Goal: Task Accomplishment & Management: Complete application form

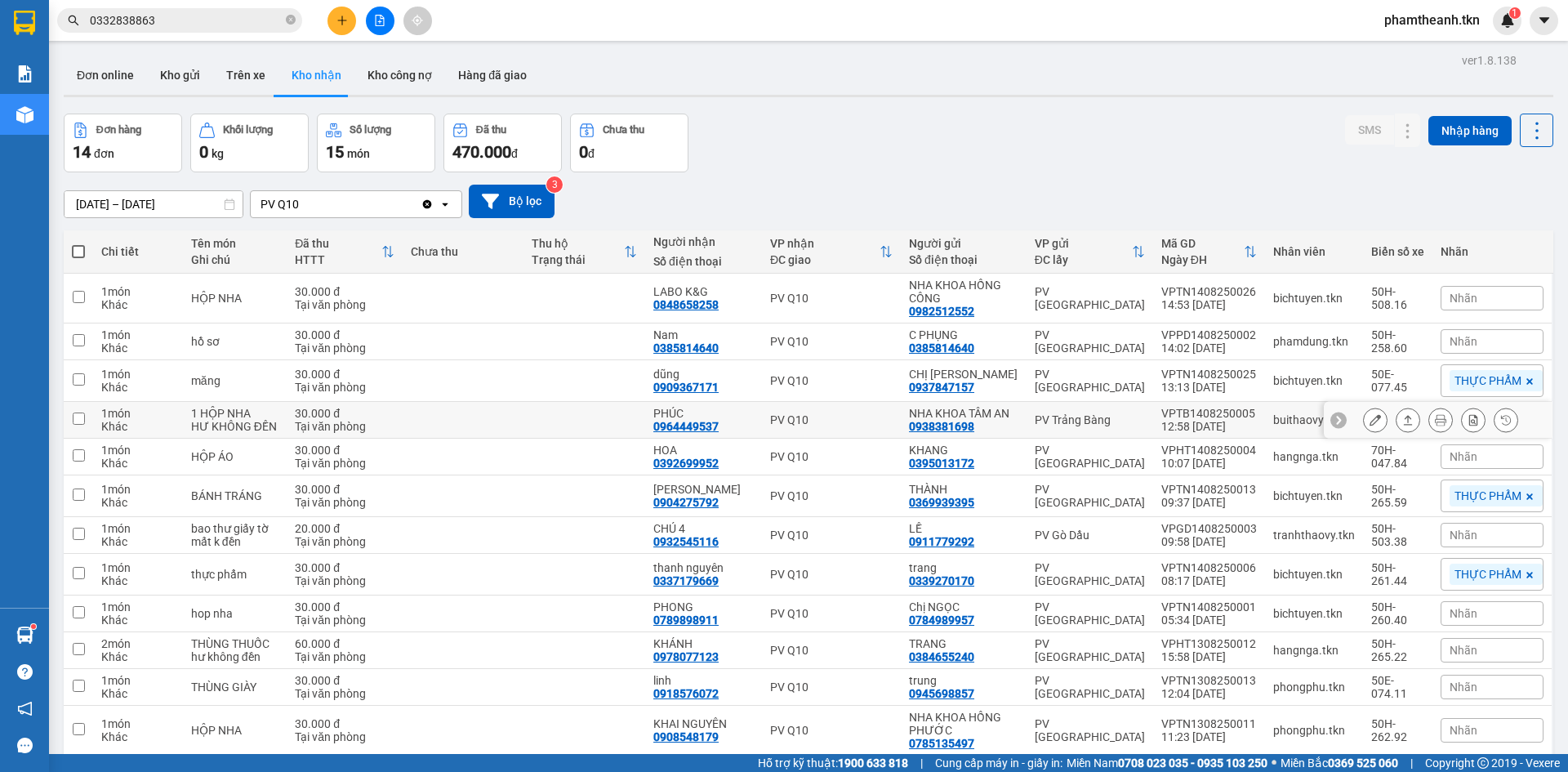
scroll to position [82, 0]
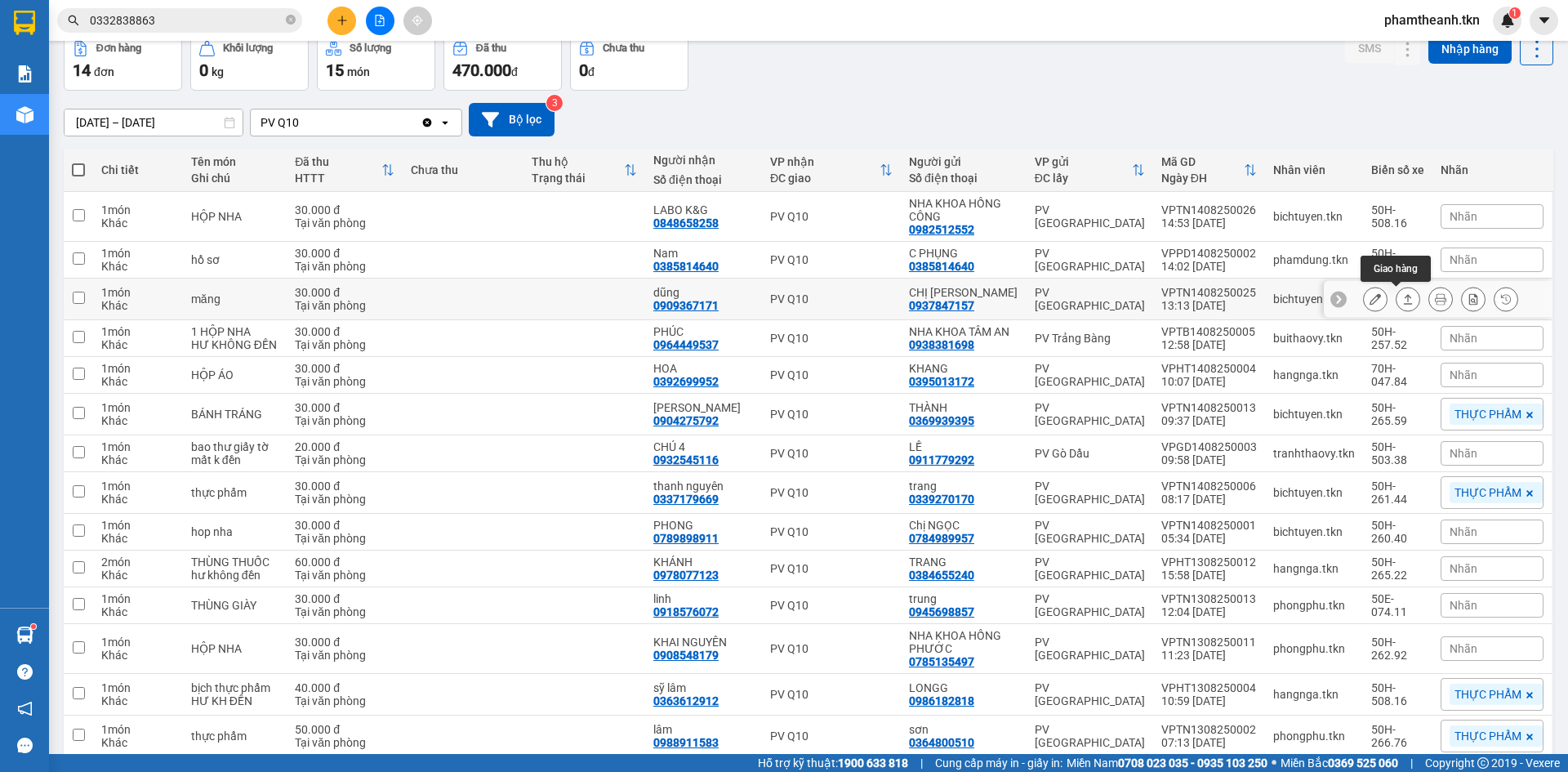
click at [1402, 302] on icon at bounding box center [1407, 298] width 11 height 11
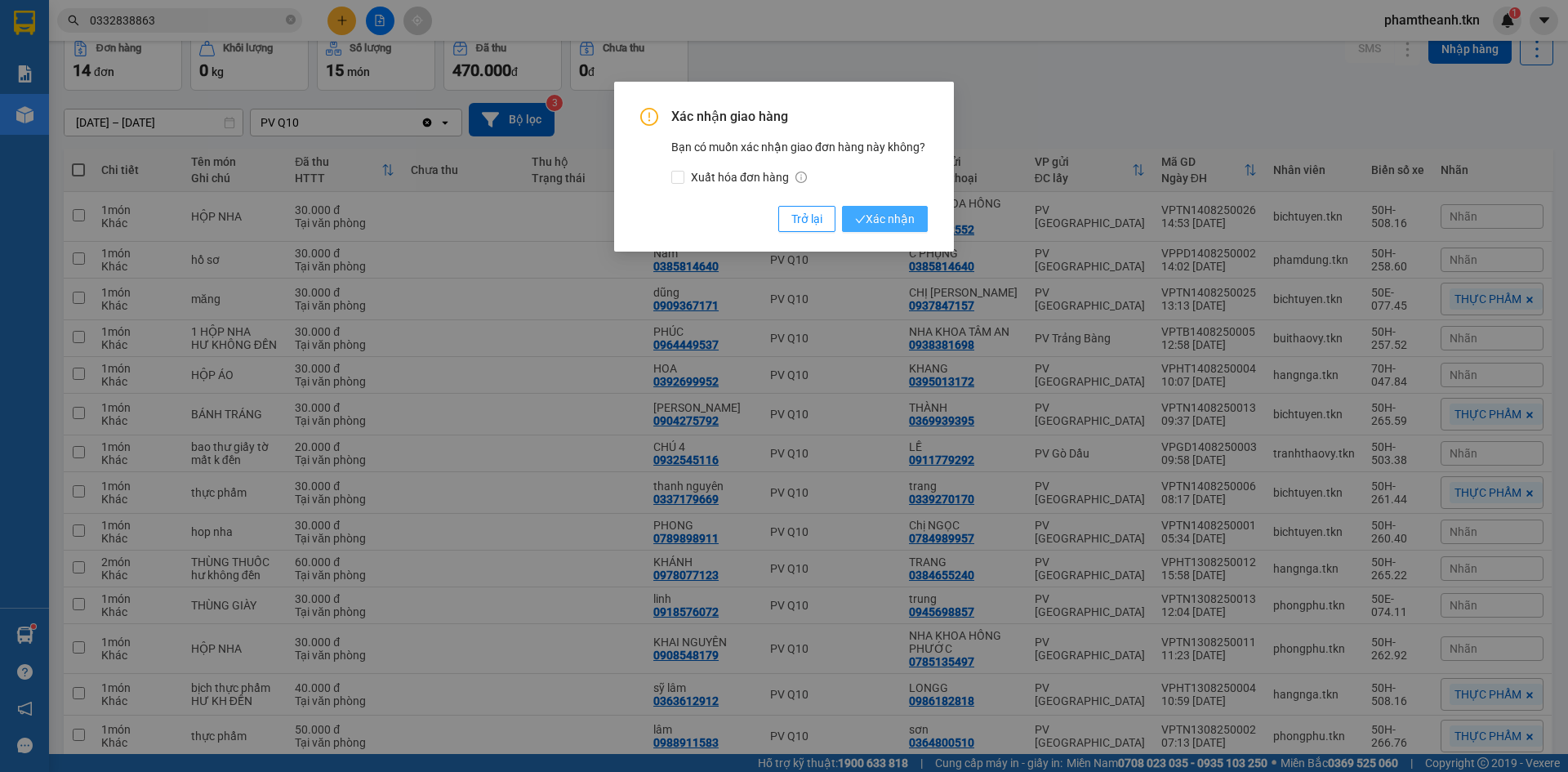
click at [905, 222] on span "Xác nhận" at bounding box center [884, 219] width 60 height 18
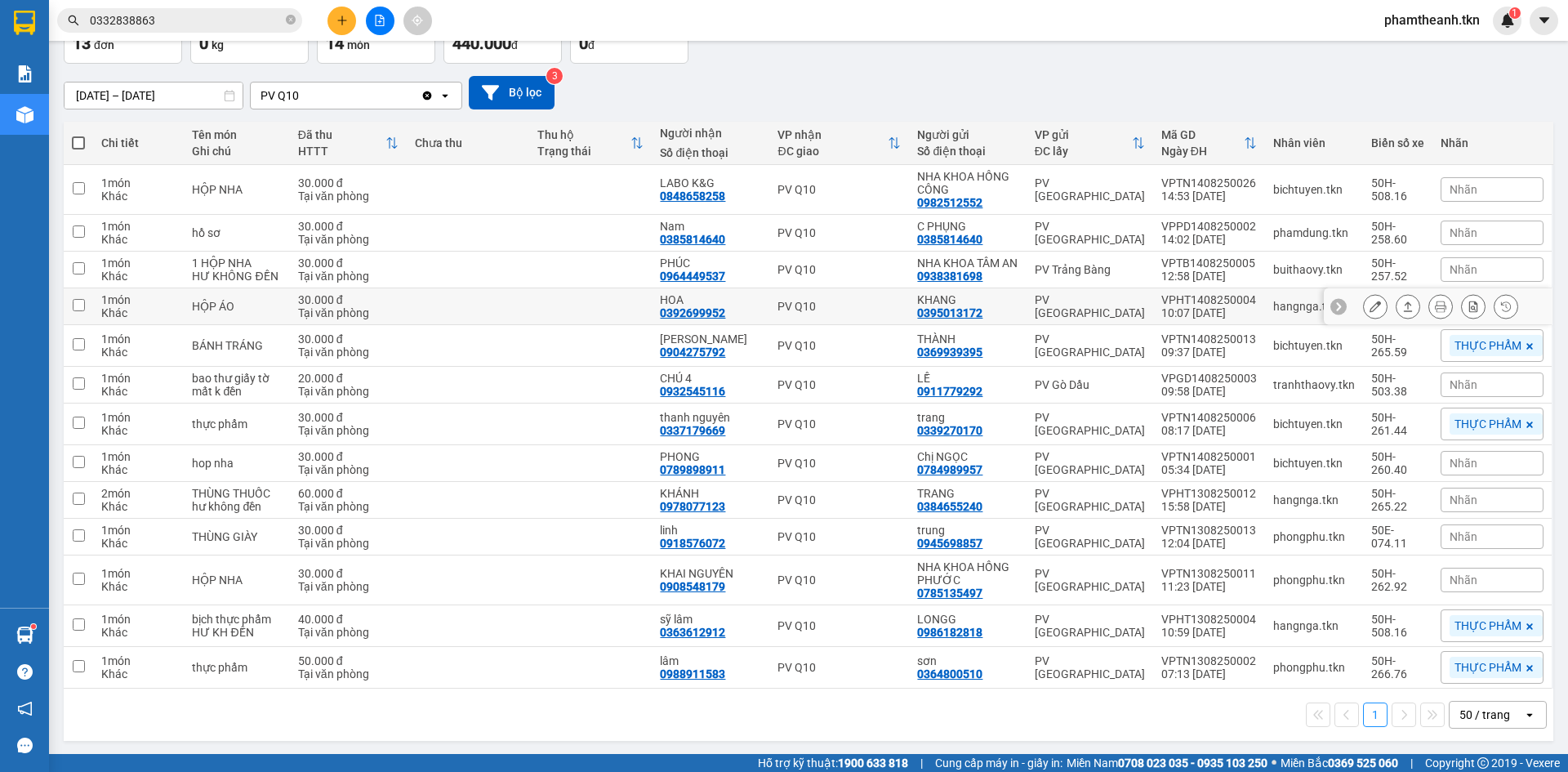
scroll to position [123, 0]
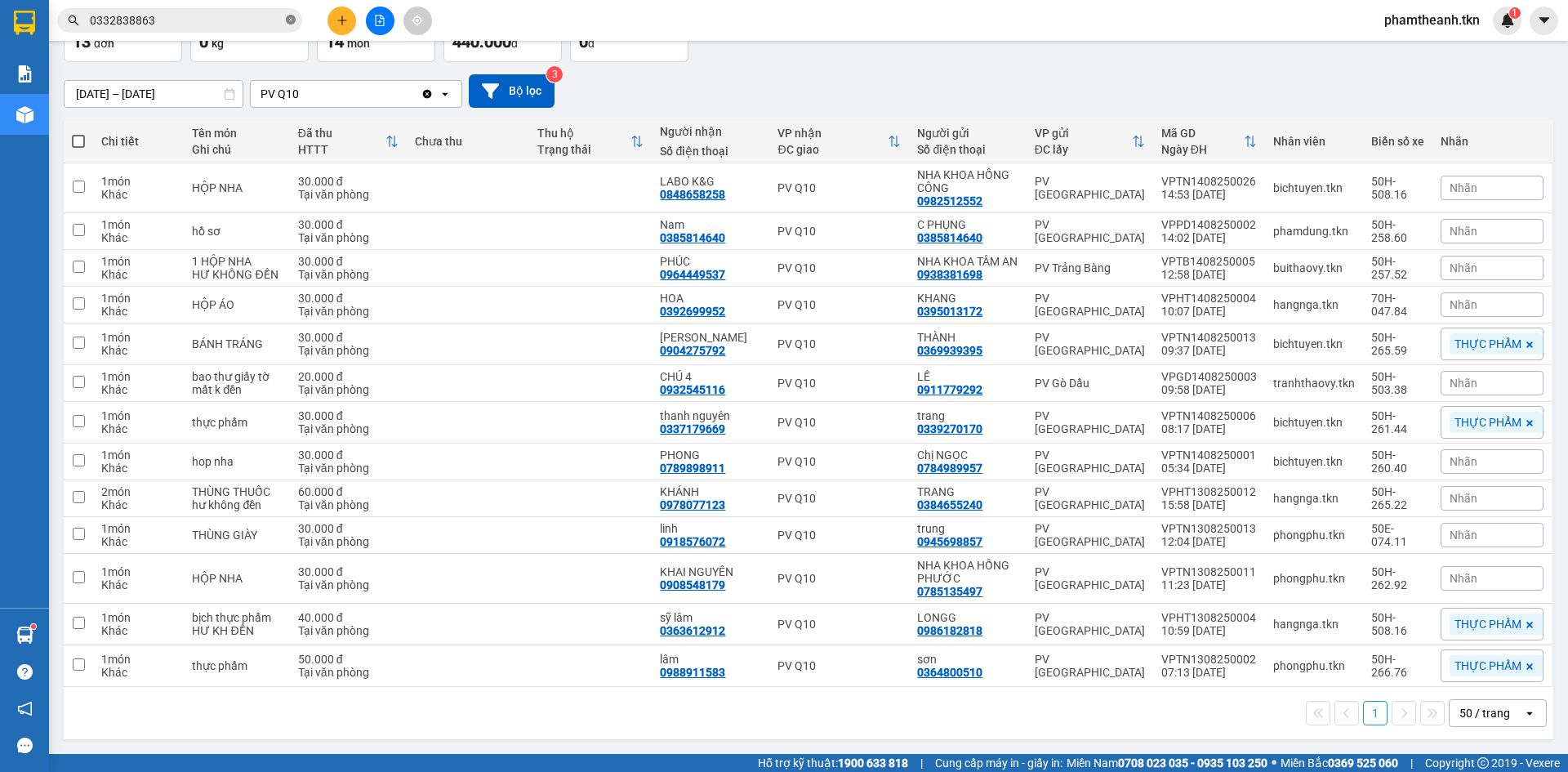
click at [291, 18] on icon "close-circle" at bounding box center [291, 20] width 10 height 10
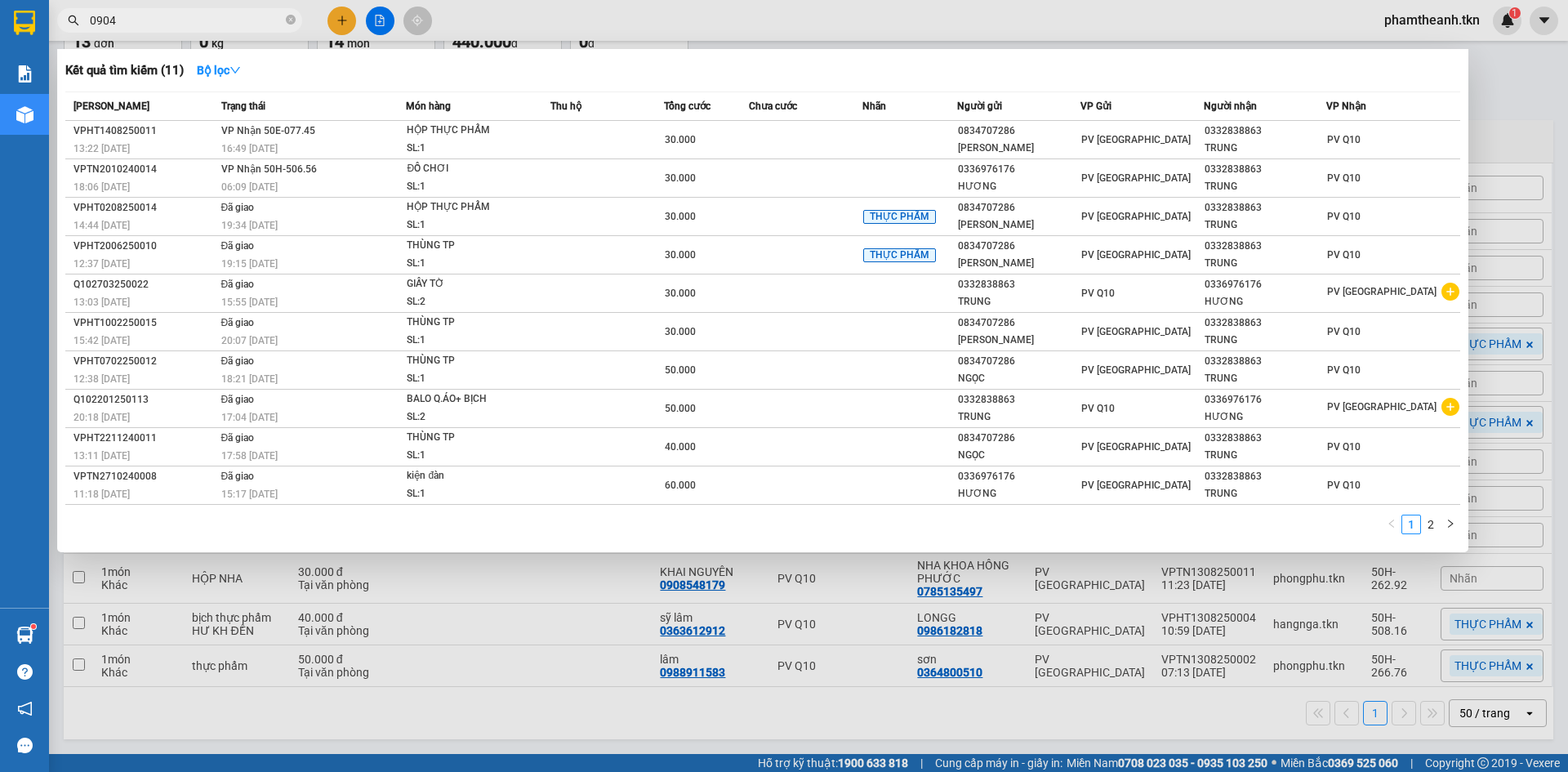
type input "0904"
click at [1567, 218] on div at bounding box center [784, 386] width 1568 height 772
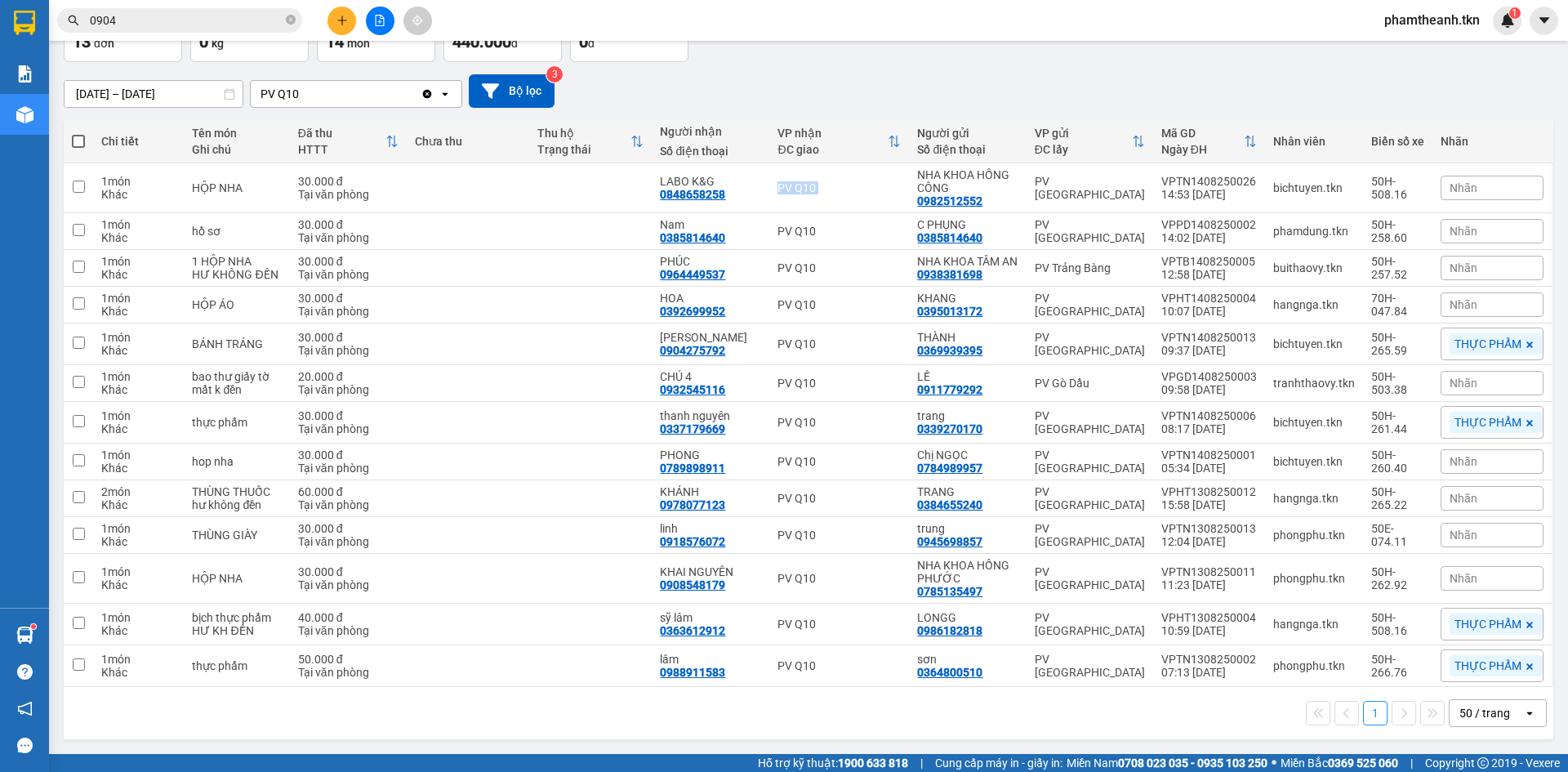
drag, startPoint x: 778, startPoint y: 175, endPoint x: 777, endPoint y: 184, distance: 9.1
click at [778, 182] on tr "1 món Khác HỘP NHA 30.000 đ Tại văn phòng LABO K&G 0848658258 PV Q10 NHA KHOA H…" at bounding box center [809, 188] width 1490 height 50
checkbox input "true"
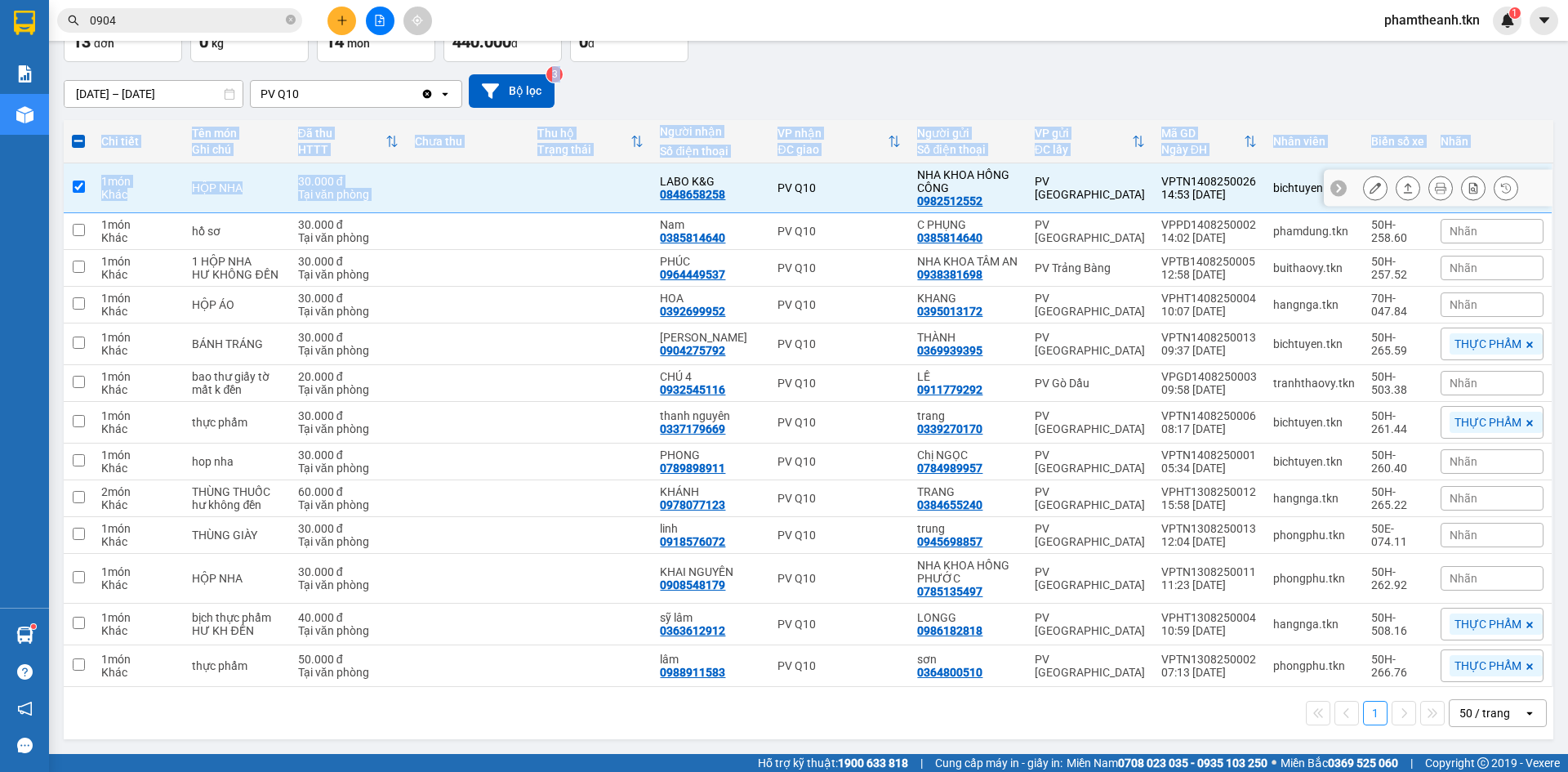
drag, startPoint x: 648, startPoint y: 156, endPoint x: 570, endPoint y: 100, distance: 96.0
click at [570, 100] on div "ver 1.8.138 Đơn online Kho gửi Trên xe Kho nhận Kho công nợ Hàng đã giao Đơn hà…" at bounding box center [808, 342] width 1502 height 807
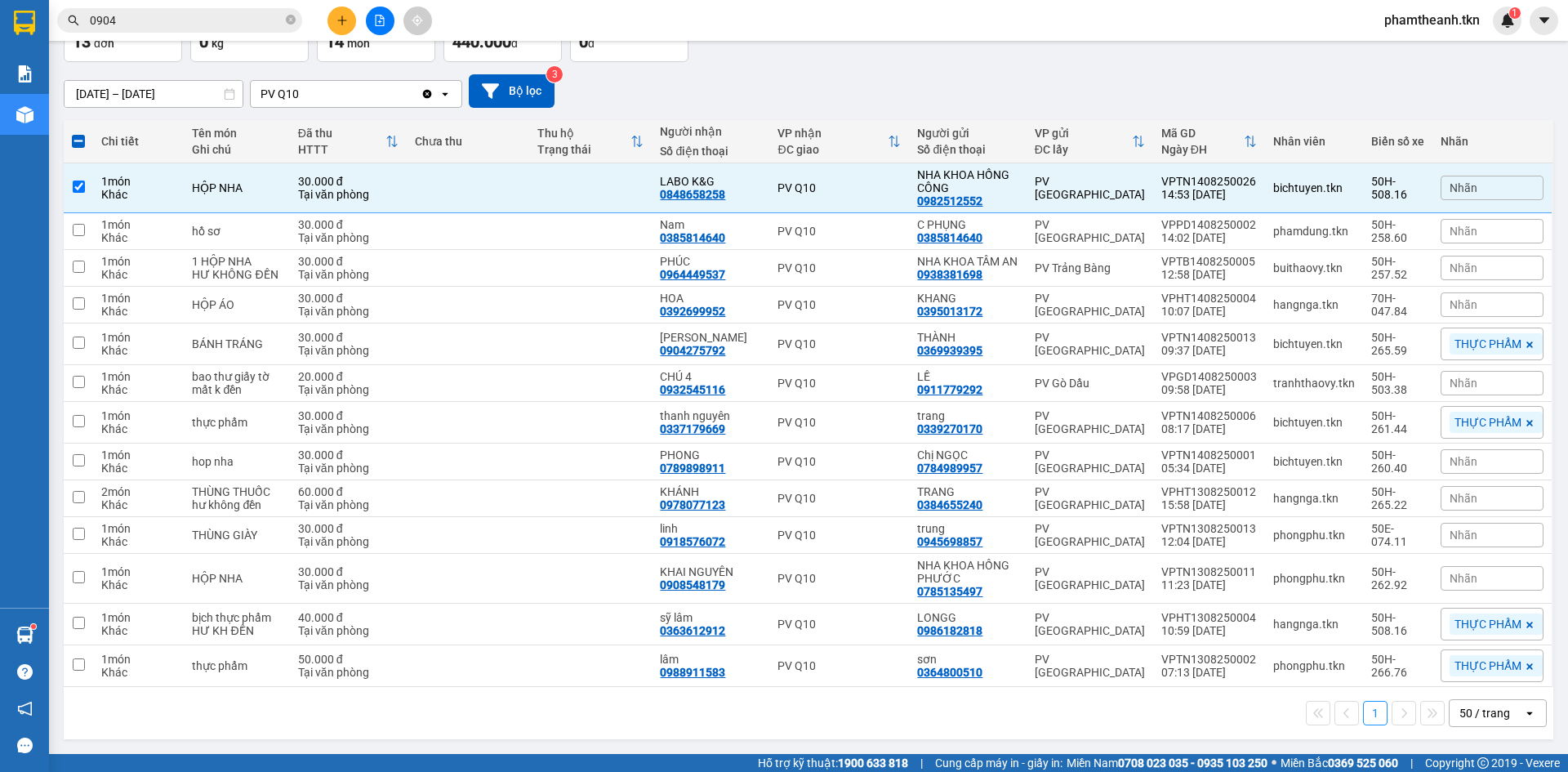
click at [242, 5] on div "Kết quả tìm kiếm ( 372 ) Bộ lọc Mã ĐH Trạng thái Món hàng Thu hộ Tổng cước Chưa…" at bounding box center [784, 20] width 1568 height 41
click at [238, 15] on input "0904" at bounding box center [186, 20] width 192 height 18
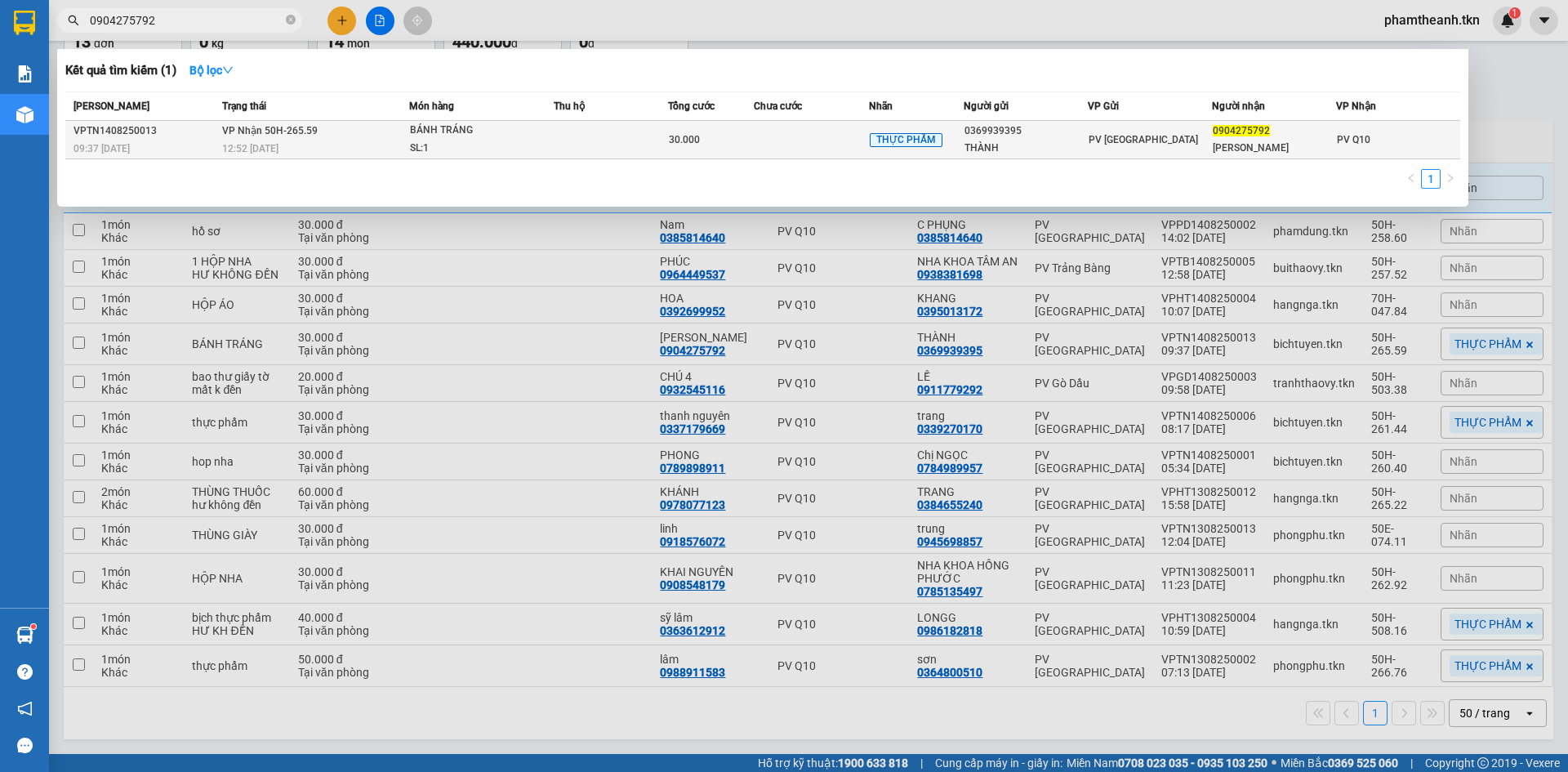
type input "0904275792"
click at [581, 125] on td at bounding box center [610, 140] width 114 height 38
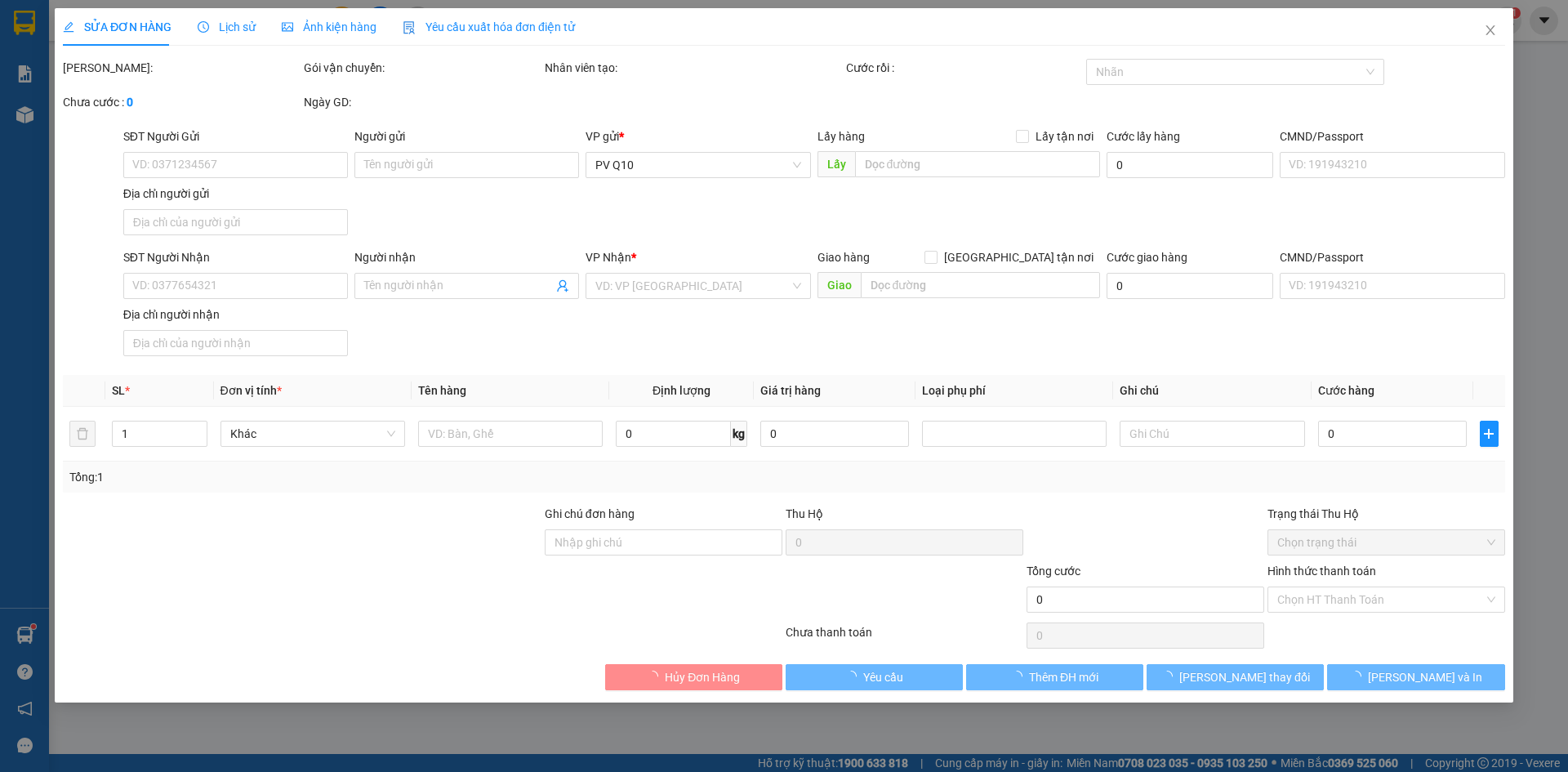
type input "0369939395"
type input "THÀNH"
type input "0904275792"
type input "[PERSON_NAME]"
type input "30.000"
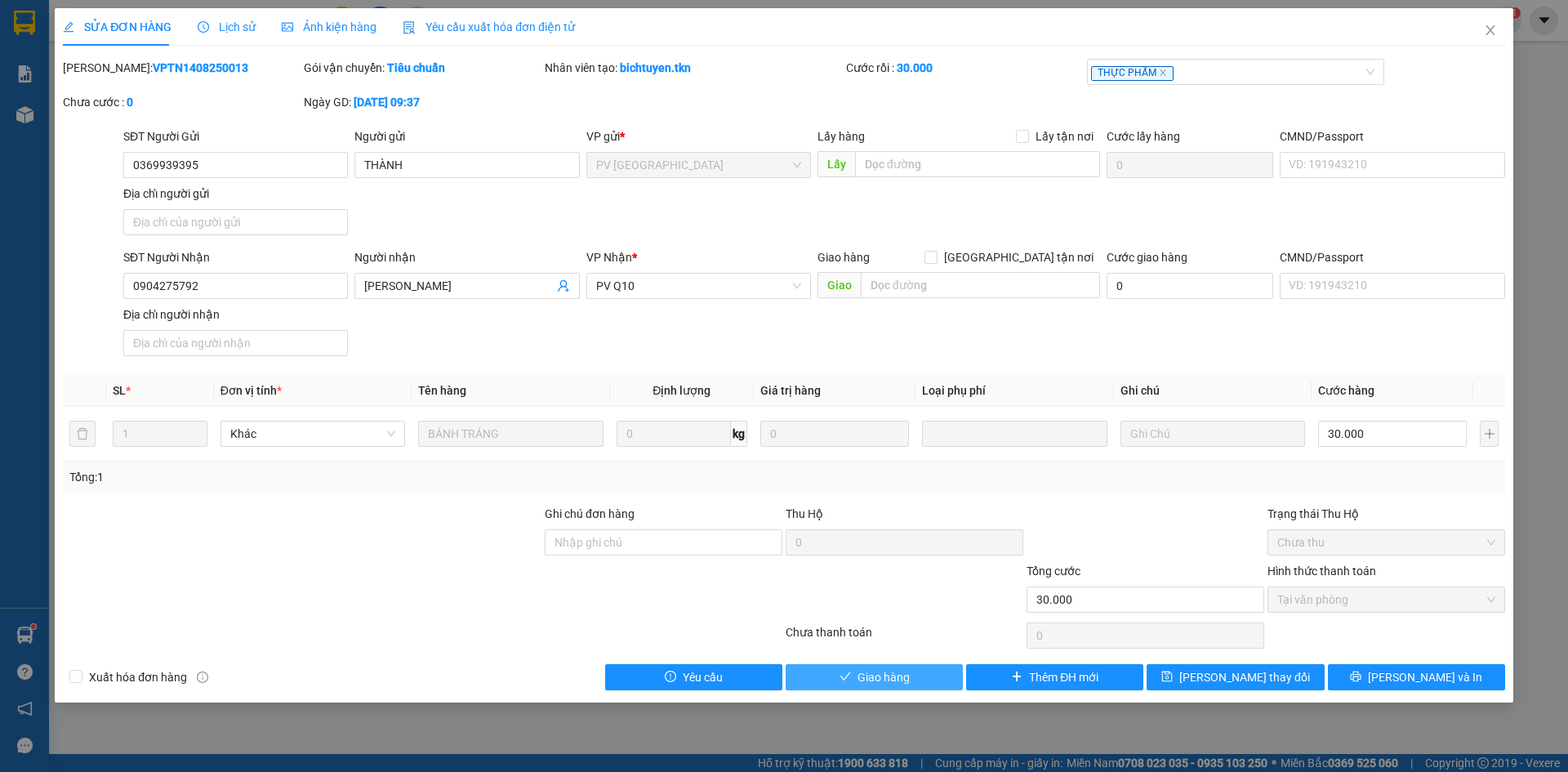
click at [867, 679] on span "Giao hàng" at bounding box center [883, 677] width 52 height 18
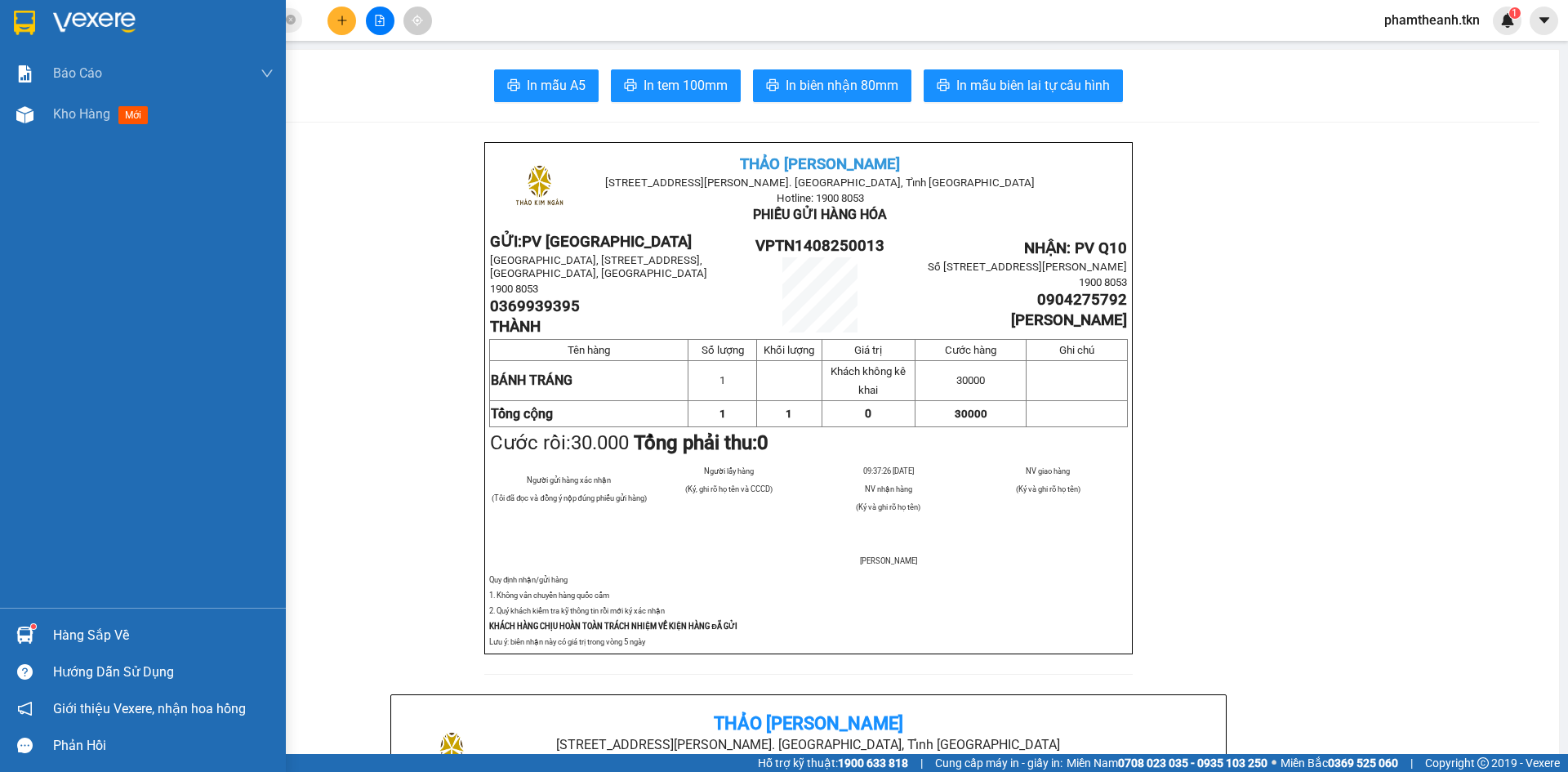
click at [127, 113] on span "mới" at bounding box center [133, 115] width 30 height 18
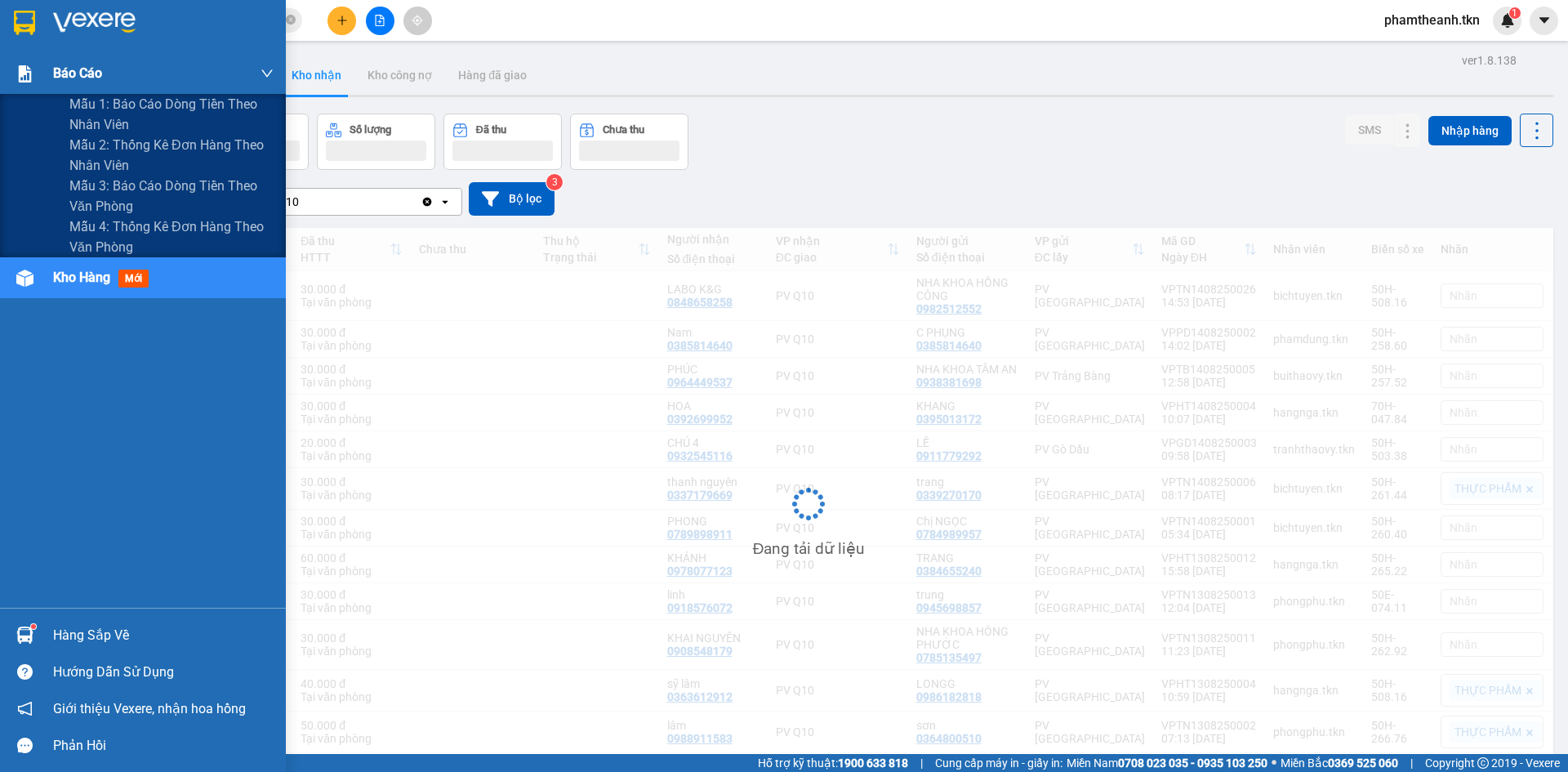
click at [205, 82] on div "Báo cáo" at bounding box center [163, 73] width 220 height 41
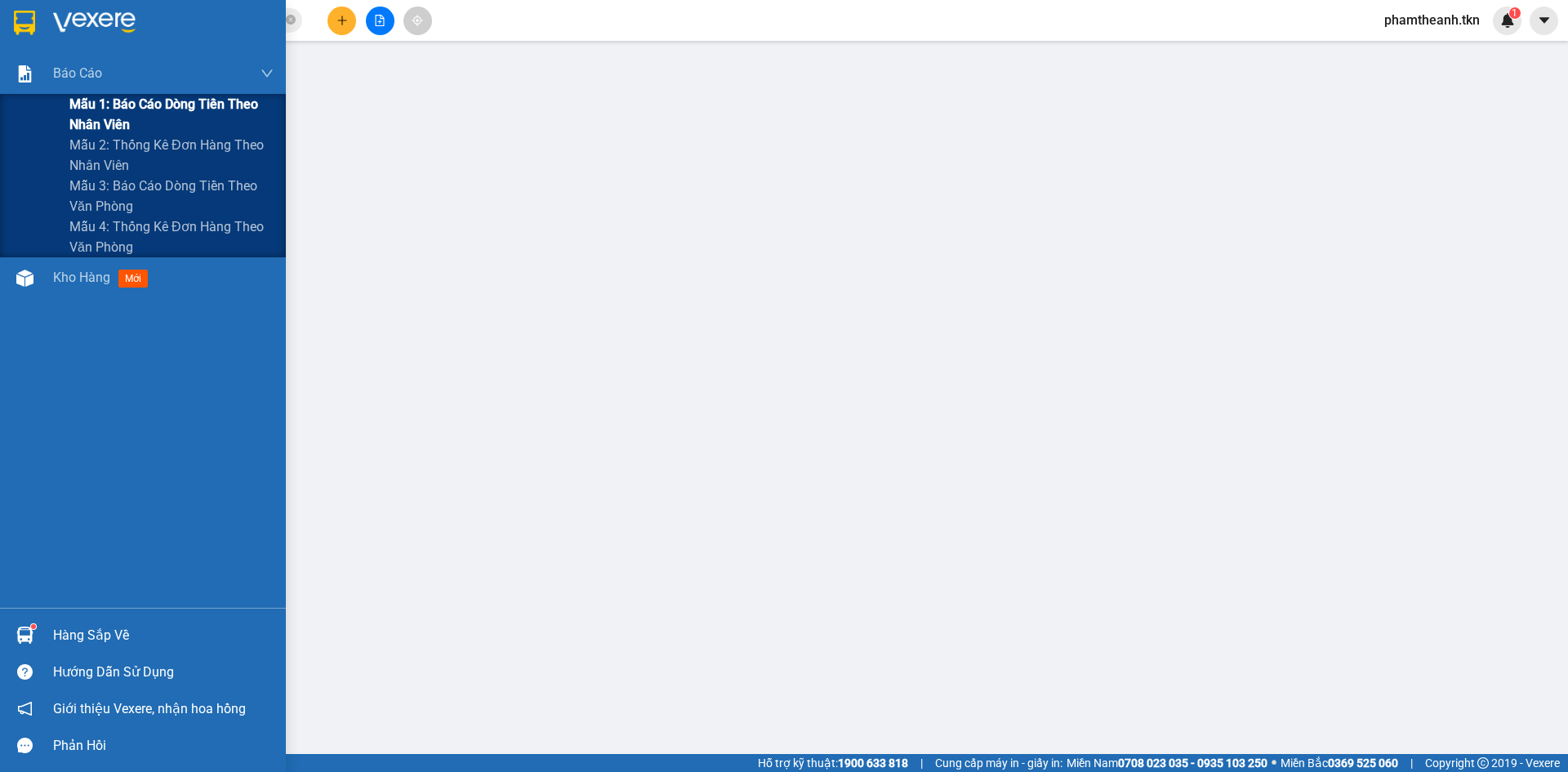
click at [189, 100] on span "Mẫu 1: Báo cáo dòng tiền theo nhân viên" at bounding box center [172, 114] width 204 height 41
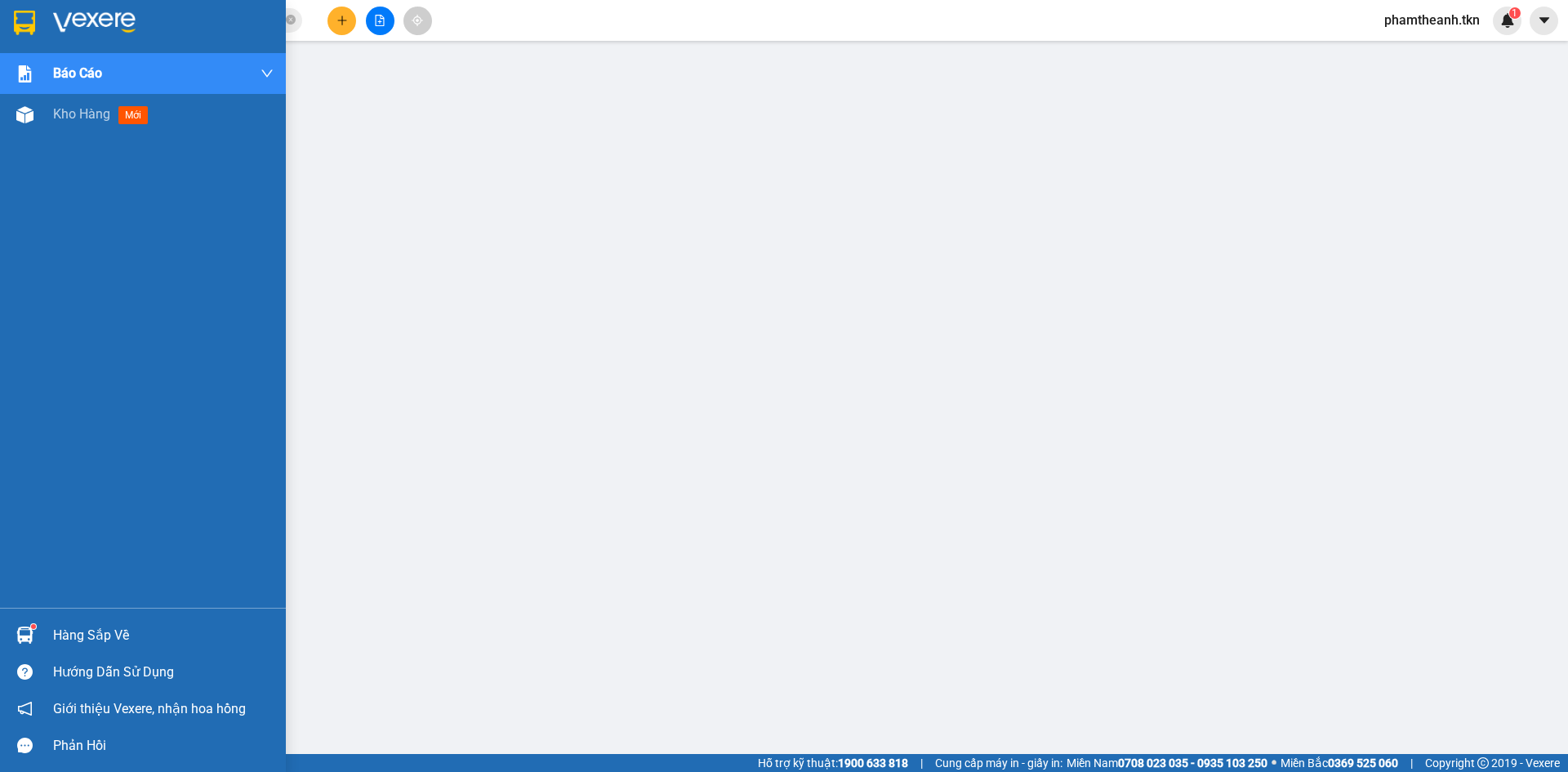
click at [54, 30] on img at bounding box center [94, 22] width 83 height 25
click at [61, 30] on img at bounding box center [94, 22] width 83 height 25
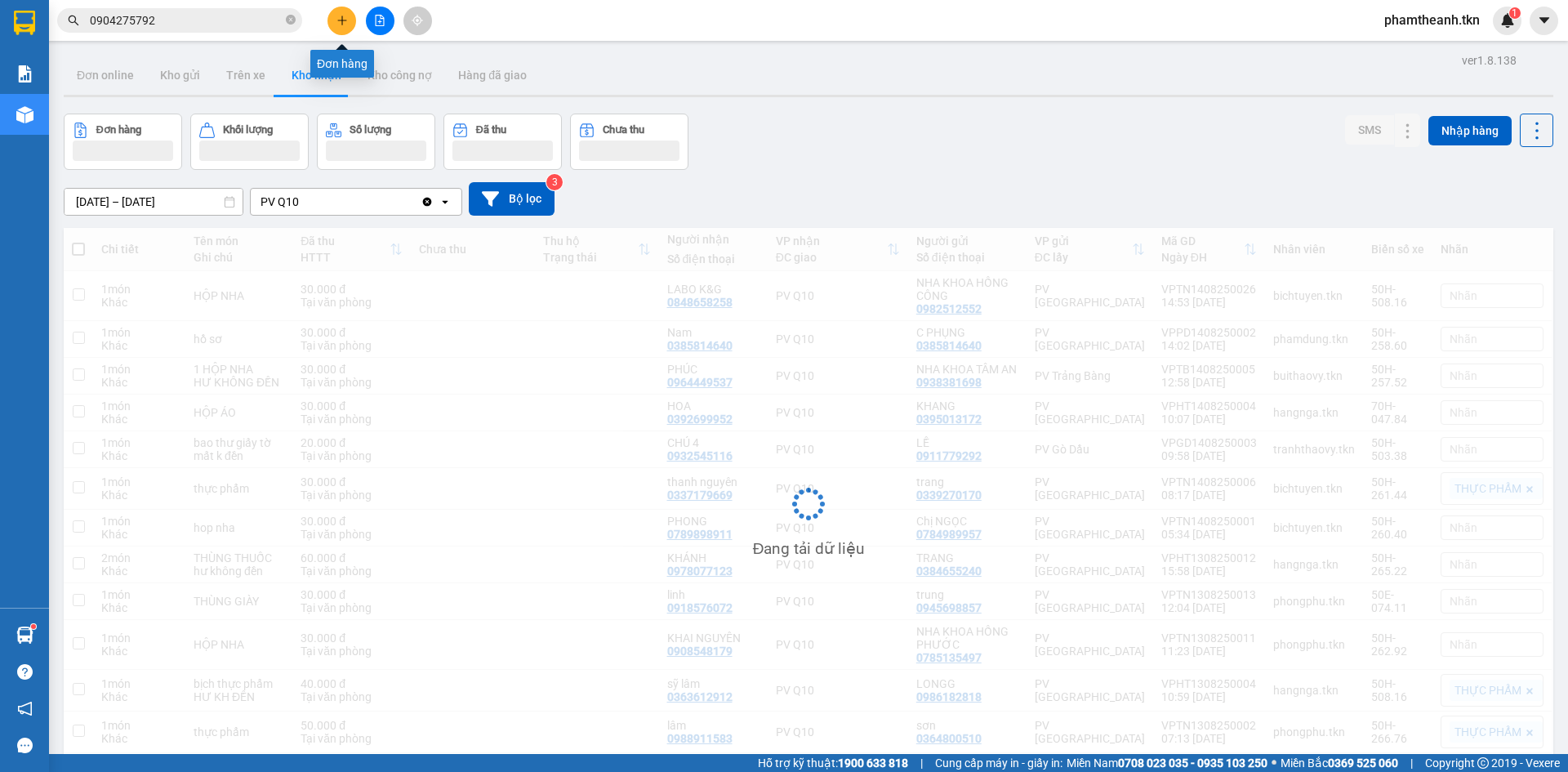
click at [335, 18] on button at bounding box center [342, 21] width 29 height 29
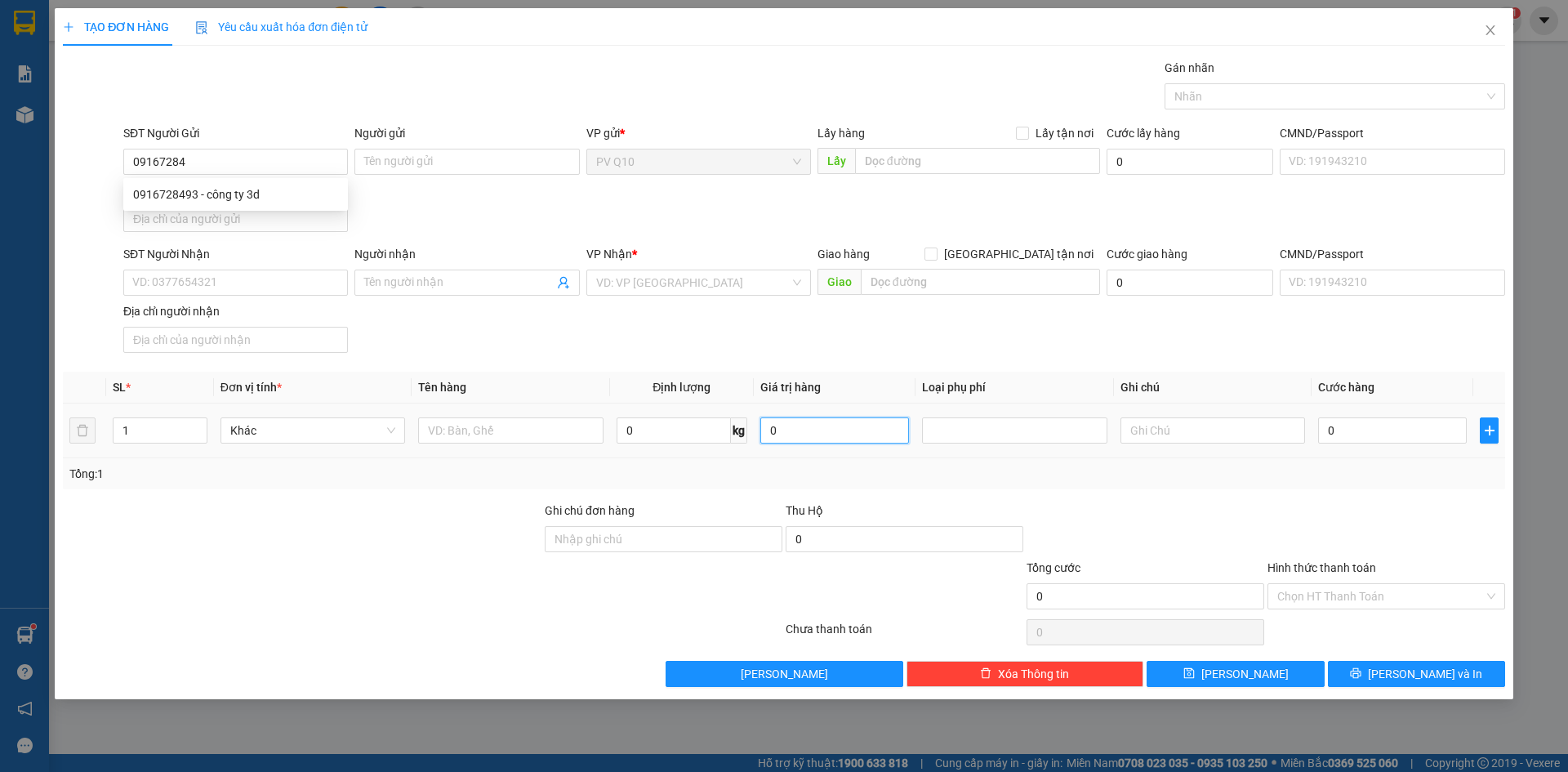
click at [797, 429] on input "0" at bounding box center [834, 430] width 149 height 26
click at [280, 161] on input "09167284" at bounding box center [236, 162] width 225 height 26
click at [270, 199] on div "0916728493 - công ty 3d" at bounding box center [235, 194] width 205 height 18
type input "0916728493"
type input "công ty 3d"
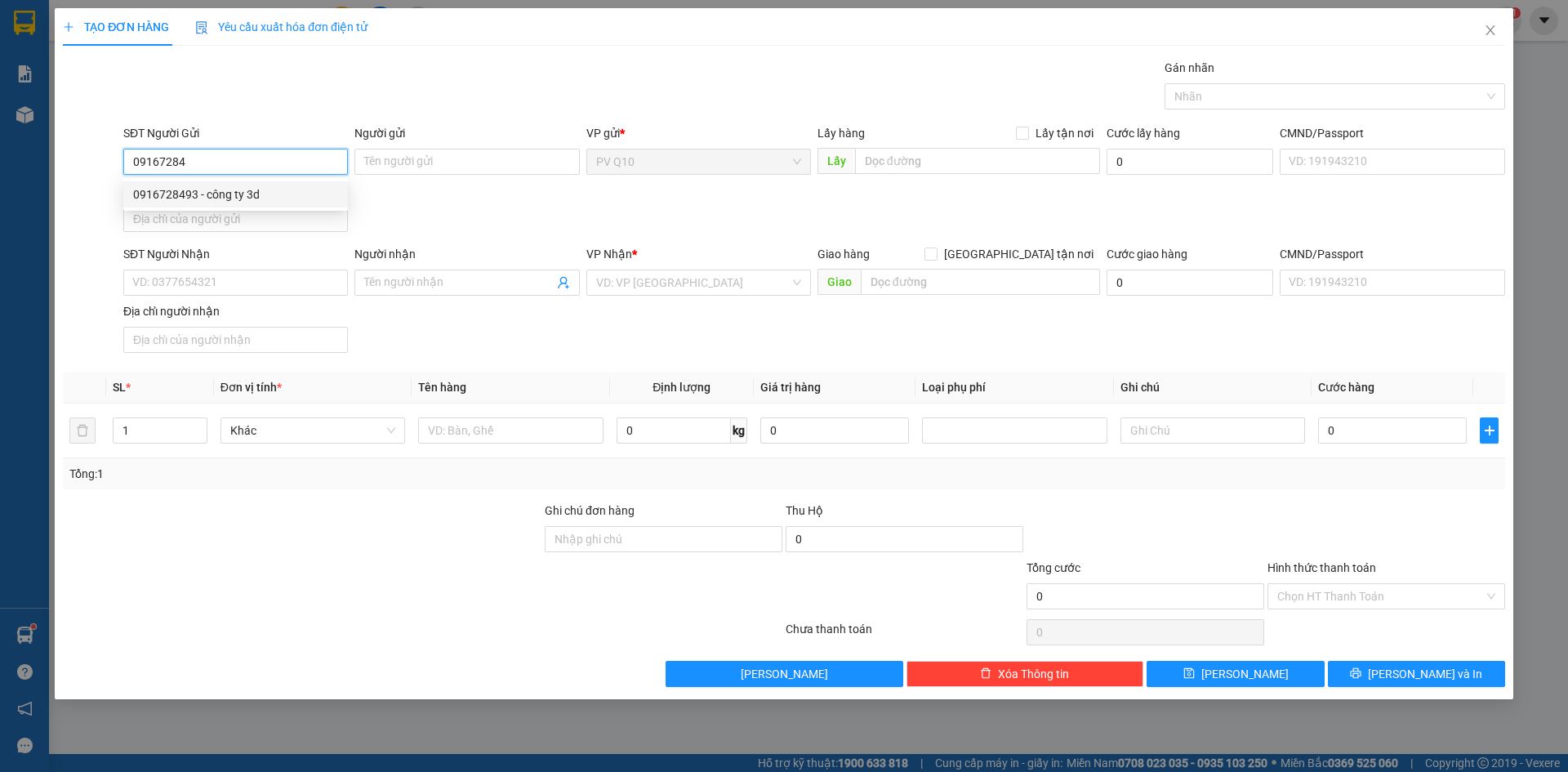
type input "0834556817"
type input "BS THẢO"
type input "30.000"
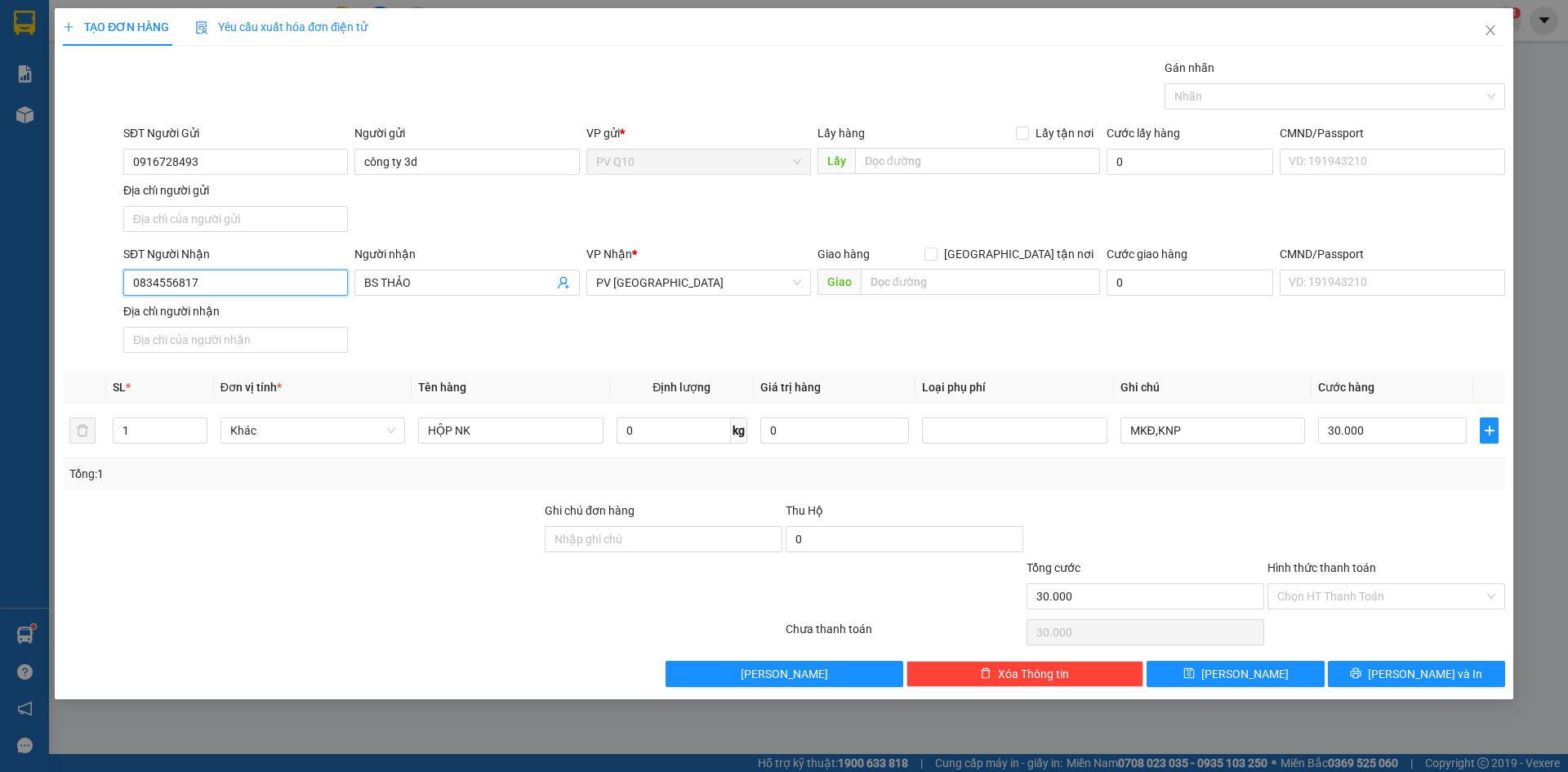
drag, startPoint x: 150, startPoint y: 289, endPoint x: 55, endPoint y: 291, distance: 95.0
click at [57, 290] on div "TẠO ĐƠN HÀNG Yêu cầu xuất hóa đơn điện tử Transit Pickup Surcharge Ids Transit …" at bounding box center [784, 354] width 1459 height 691
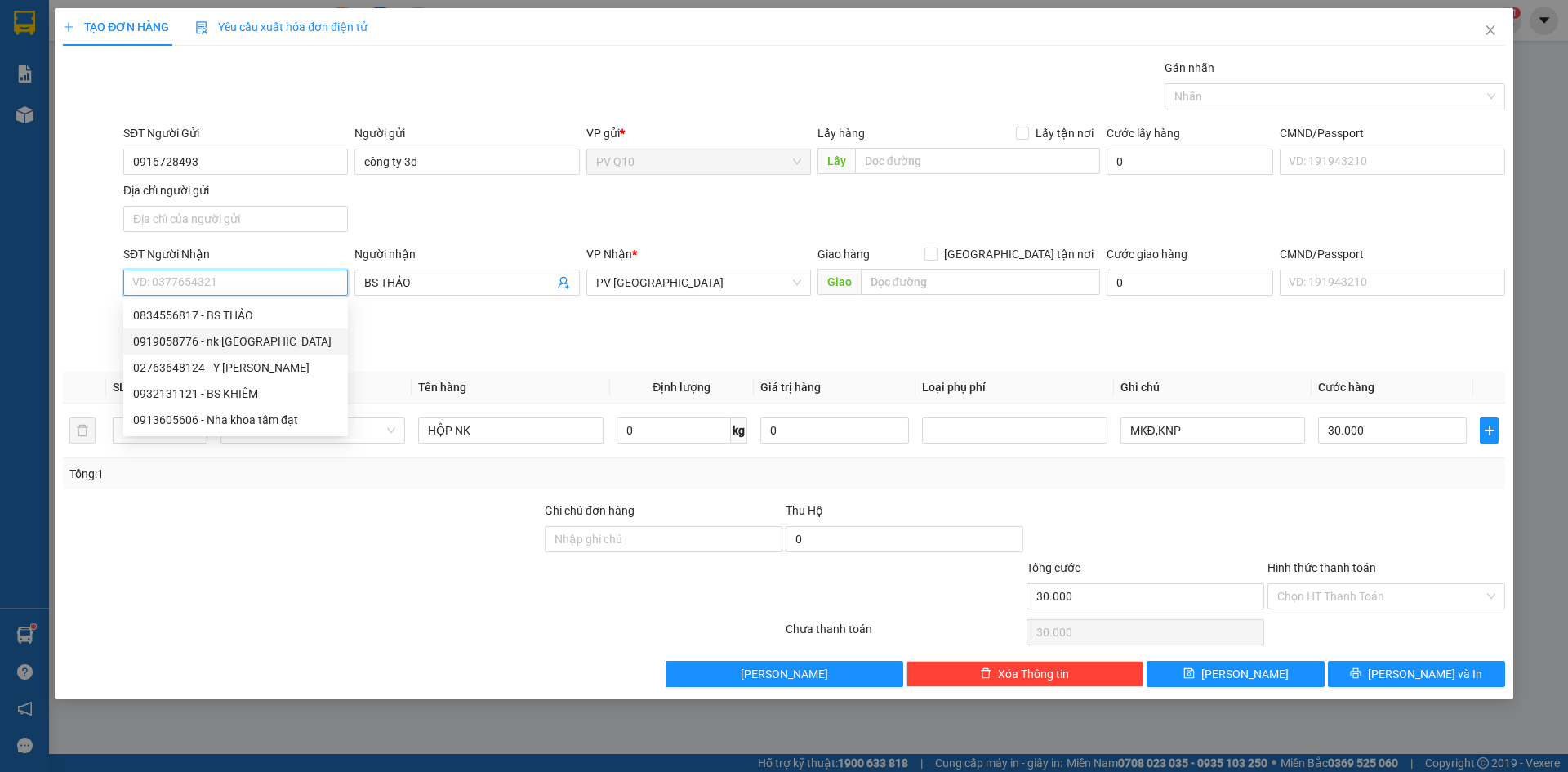
click at [249, 343] on div "0919058776 - nk [GEOGRAPHIC_DATA]" at bounding box center [235, 340] width 205 height 18
type input "0919058776"
type input "nk hồng phước"
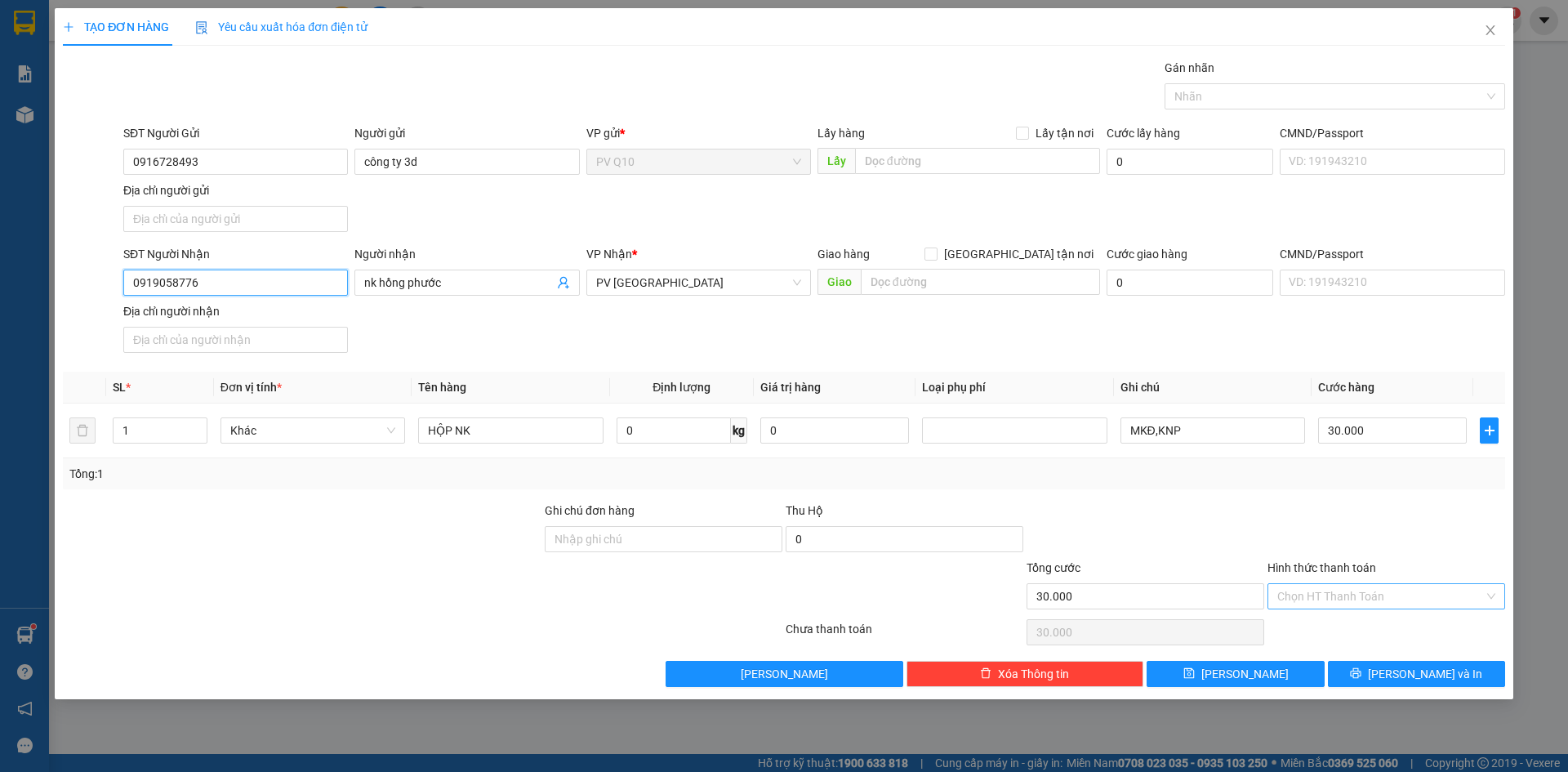
type input "0919058776"
click at [1369, 590] on input "Hình thức thanh toán" at bounding box center [1381, 596] width 207 height 25
click at [1349, 620] on div "Tại văn phòng" at bounding box center [1387, 628] width 218 height 18
type input "0"
click at [1380, 672] on button "[PERSON_NAME] và In" at bounding box center [1416, 673] width 177 height 26
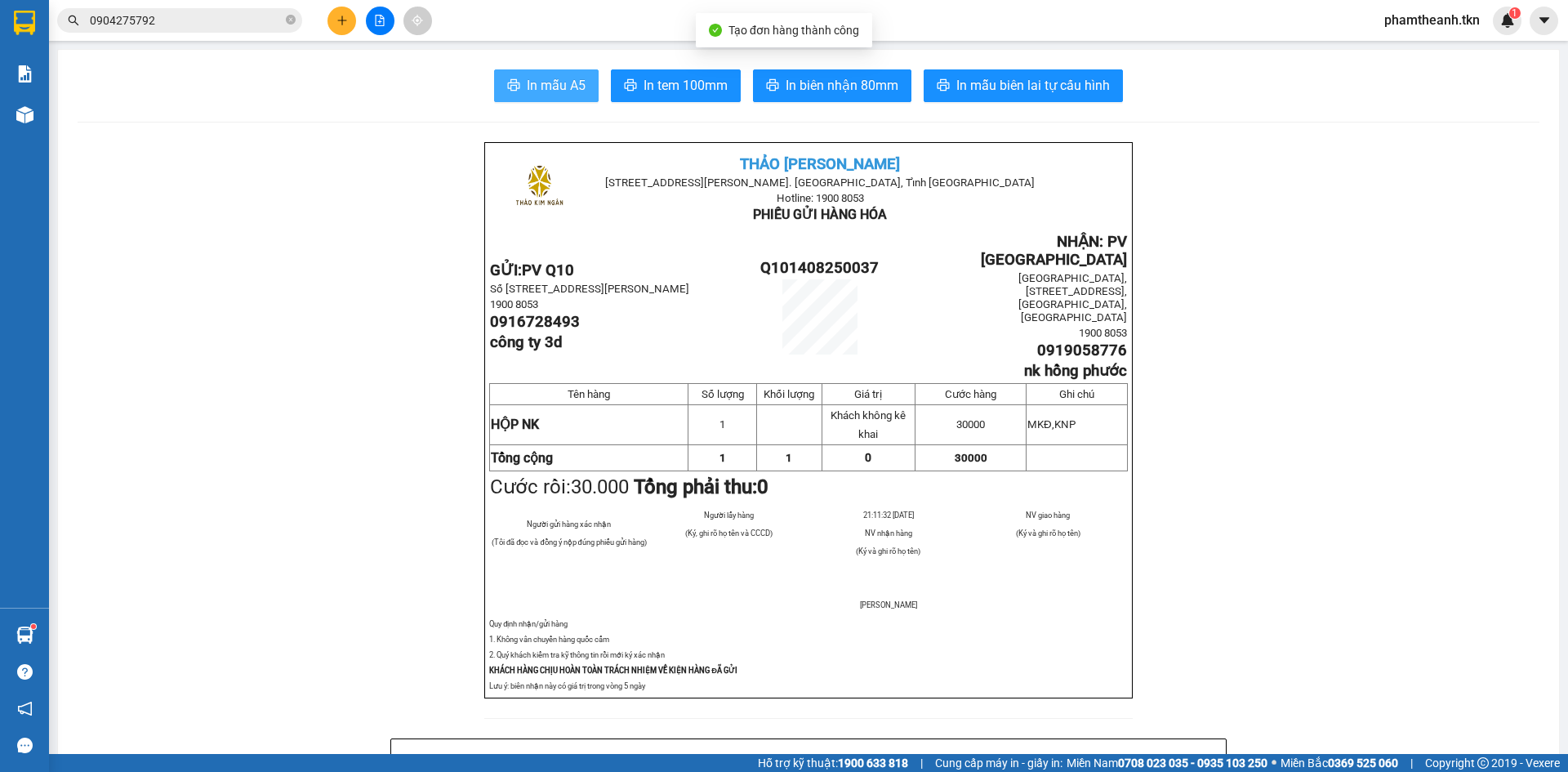
click at [569, 89] on span "In mẫu A5" at bounding box center [556, 85] width 59 height 20
drag, startPoint x: 1104, startPoint y: 89, endPoint x: 609, endPoint y: 137, distance: 497.3
click at [561, 84] on span "In mẫu A5" at bounding box center [556, 85] width 59 height 20
